Goal: Find specific fact: Find specific fact

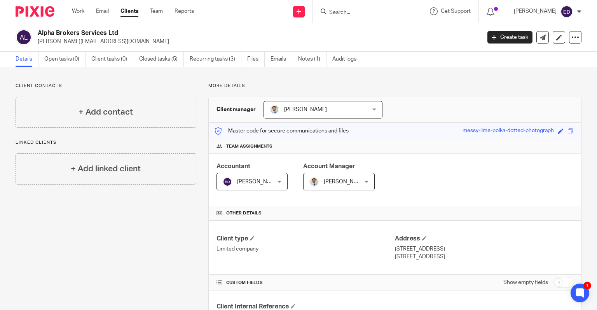
click at [357, 11] on input "Search" at bounding box center [364, 12] width 70 height 7
drag, startPoint x: 380, startPoint y: 12, endPoint x: 341, endPoint y: 13, distance: 39.3
click at [341, 13] on div "rw ryley" at bounding box center [366, 12] width 91 height 10
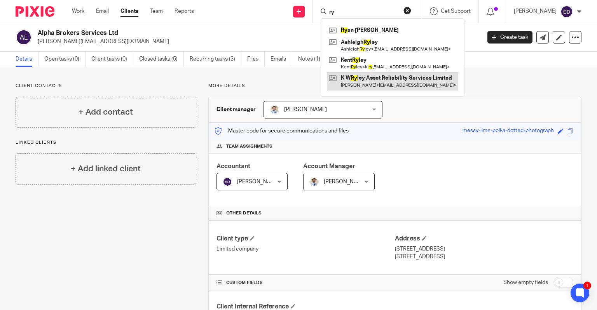
type input "ry"
click at [395, 84] on link at bounding box center [392, 81] width 131 height 18
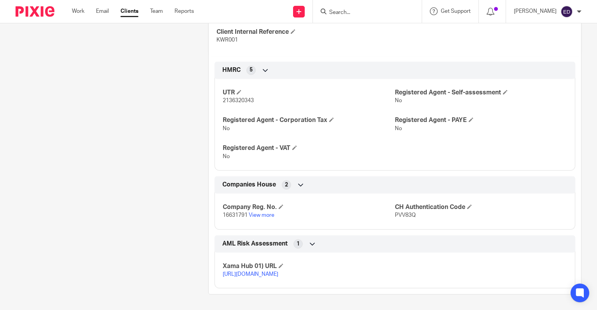
scroll to position [281, 0]
drag, startPoint x: 255, startPoint y: 94, endPoint x: 220, endPoint y: 93, distance: 34.6
click at [223, 97] on p "2136320343" at bounding box center [309, 101] width 172 height 8
click at [355, 13] on input "Search" at bounding box center [364, 12] width 70 height 7
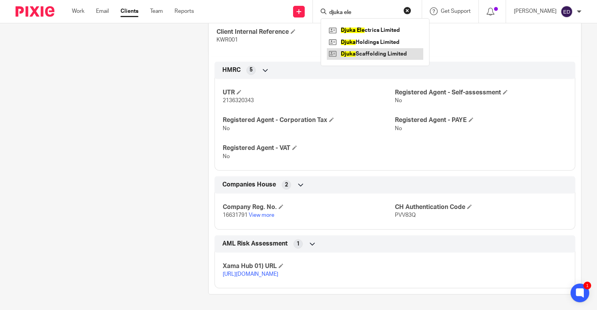
type input "djuka ele"
click at [405, 59] on link at bounding box center [375, 54] width 96 height 12
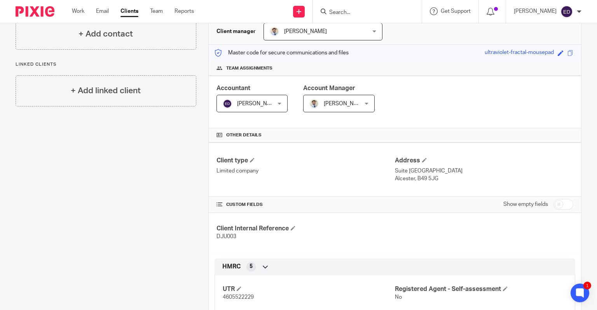
scroll to position [156, 0]
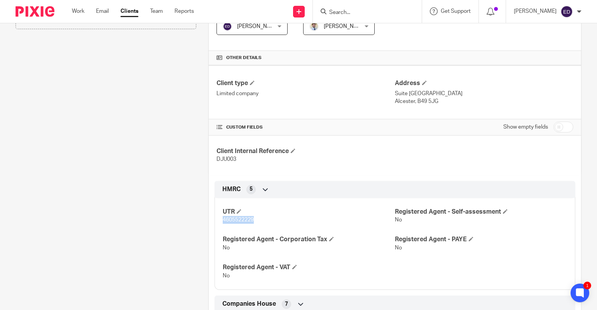
drag, startPoint x: 257, startPoint y: 218, endPoint x: 221, endPoint y: 220, distance: 35.8
click at [223, 220] on p "4605522229" at bounding box center [309, 220] width 172 height 8
copy span "4605522229"
click at [395, 14] on input "Search" at bounding box center [364, 12] width 70 height 7
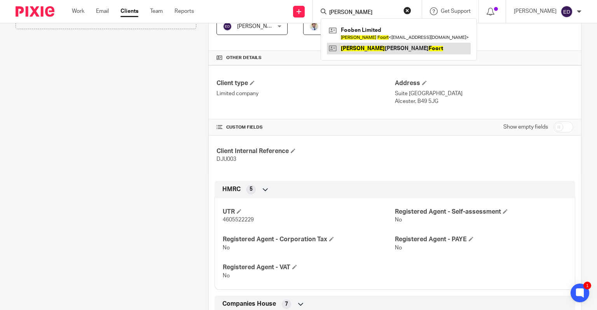
type input "harry foort"
click at [376, 50] on link at bounding box center [399, 49] width 144 height 12
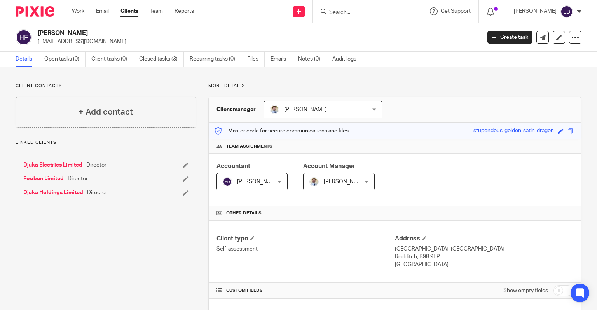
scroll to position [117, 0]
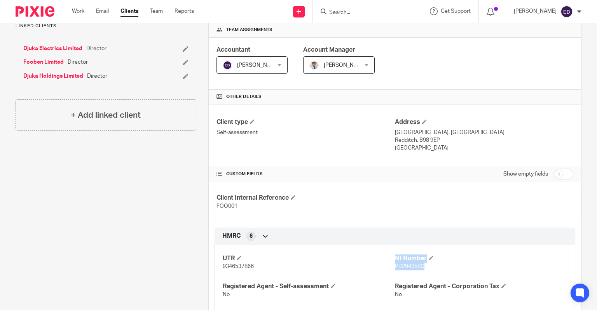
drag, startPoint x: 420, startPoint y: 266, endPoint x: 390, endPoint y: 270, distance: 30.1
click at [390, 270] on div "UTR 9346537866 NI Number PB294358C Registered Agent - Self-assessment No Regist…" at bounding box center [395, 288] width 361 height 98
click at [384, 245] on div "UTR 9346537866 NI Number PB294358C Registered Agent - Self-assessment No Regist…" at bounding box center [395, 288] width 361 height 98
drag, startPoint x: 393, startPoint y: 268, endPoint x: 414, endPoint y: 267, distance: 21.4
click at [414, 267] on span "PB294358C" at bounding box center [410, 266] width 30 height 5
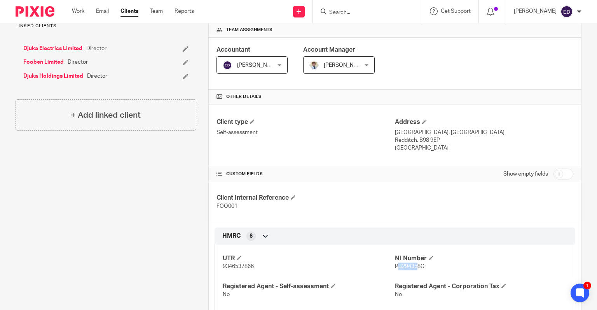
click at [406, 266] on span "PB294358C" at bounding box center [410, 266] width 30 height 5
drag, startPoint x: 391, startPoint y: 265, endPoint x: 419, endPoint y: 269, distance: 28.6
click at [419, 269] on p "PB294358C" at bounding box center [481, 267] width 172 height 8
copy span "PB294358C"
